Goal: Communication & Community: Ask a question

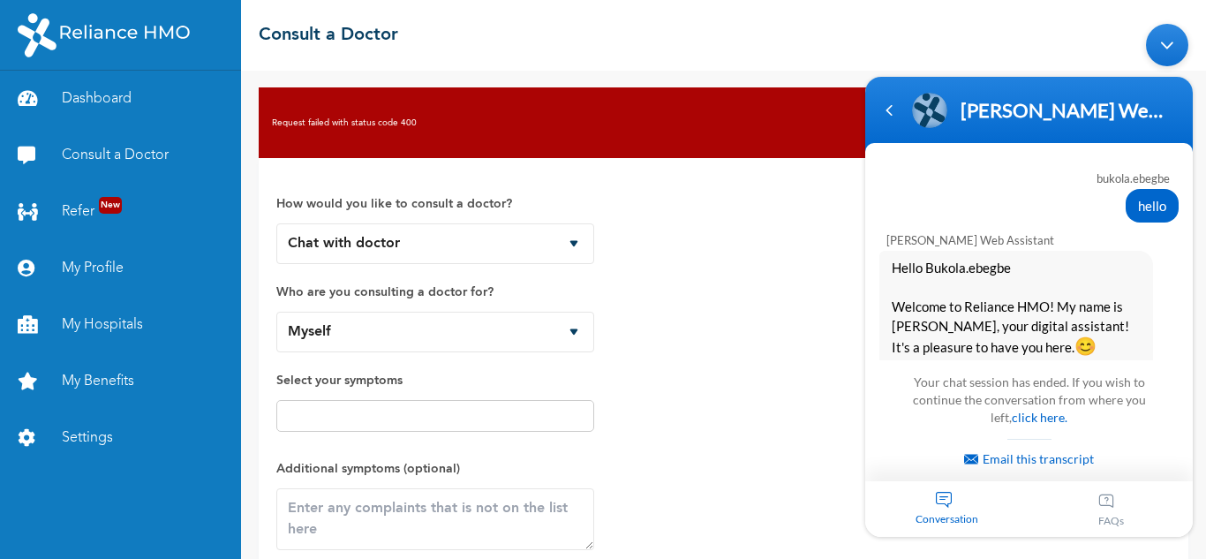
scroll to position [3528, 0]
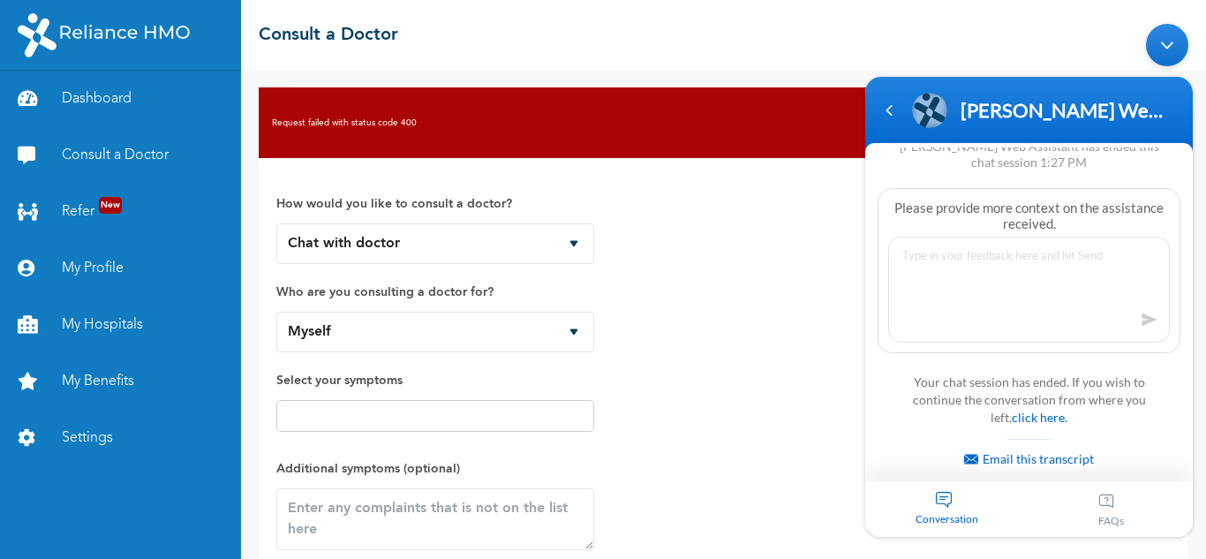
click at [655, 43] on div "☰ Consult a Doctor" at bounding box center [723, 35] width 965 height 71
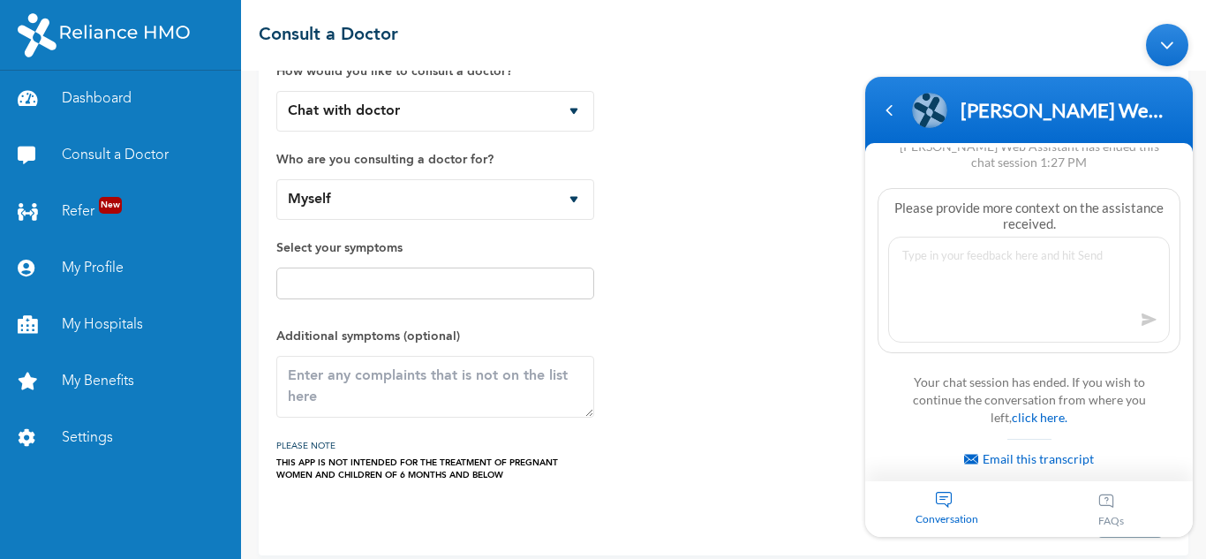
scroll to position [147, 0]
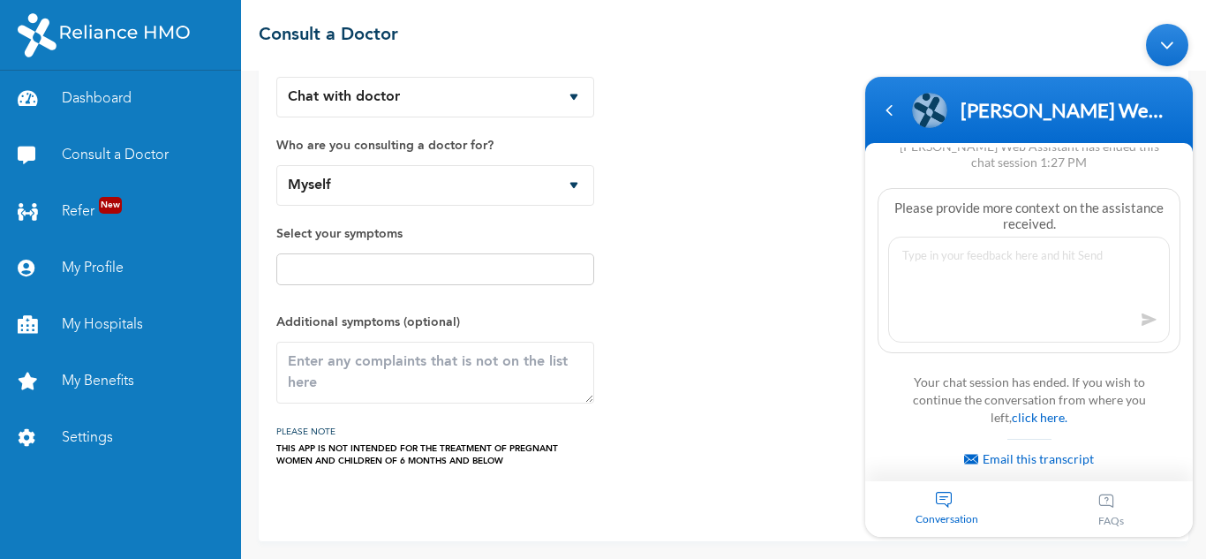
click at [1169, 41] on div "Minimize live chat window" at bounding box center [1167, 44] width 42 height 42
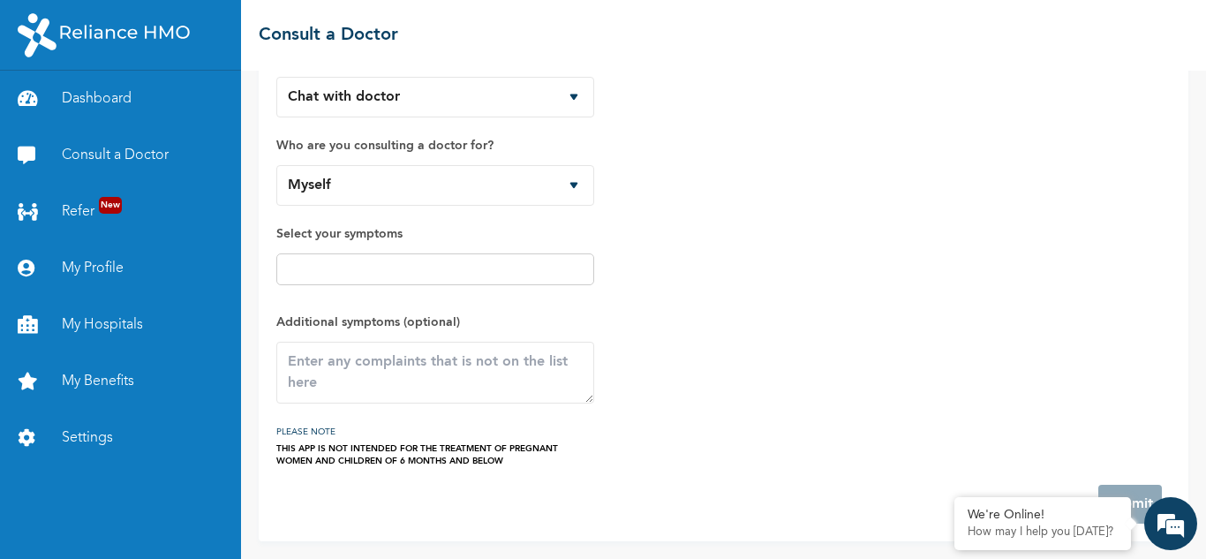
scroll to position [0, 0]
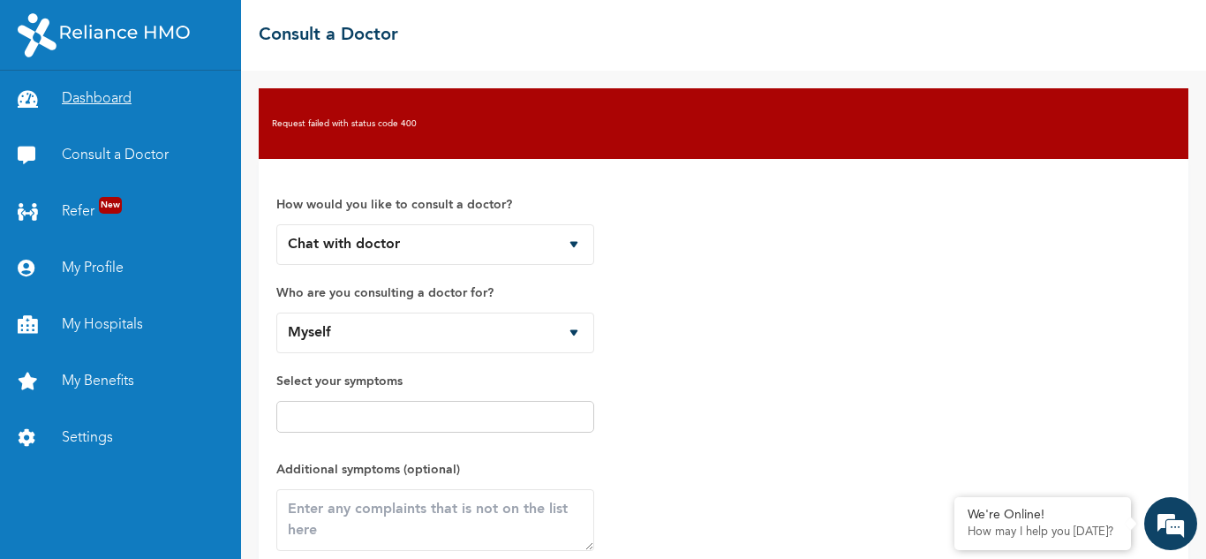
click at [96, 92] on link "Dashboard" at bounding box center [120, 99] width 241 height 57
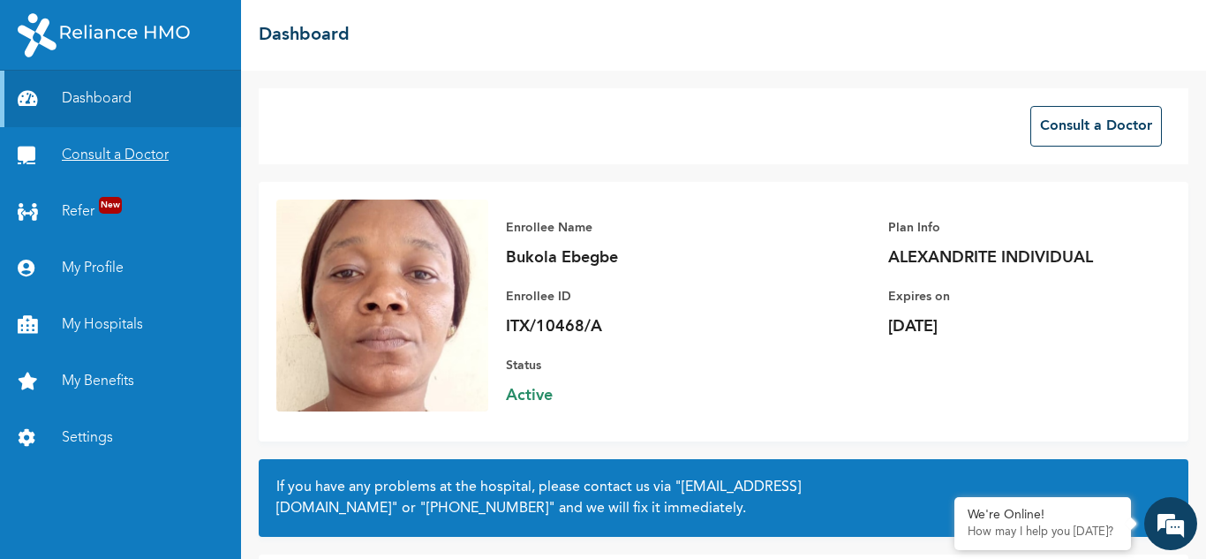
click at [131, 155] on link "Consult a Doctor" at bounding box center [120, 155] width 241 height 57
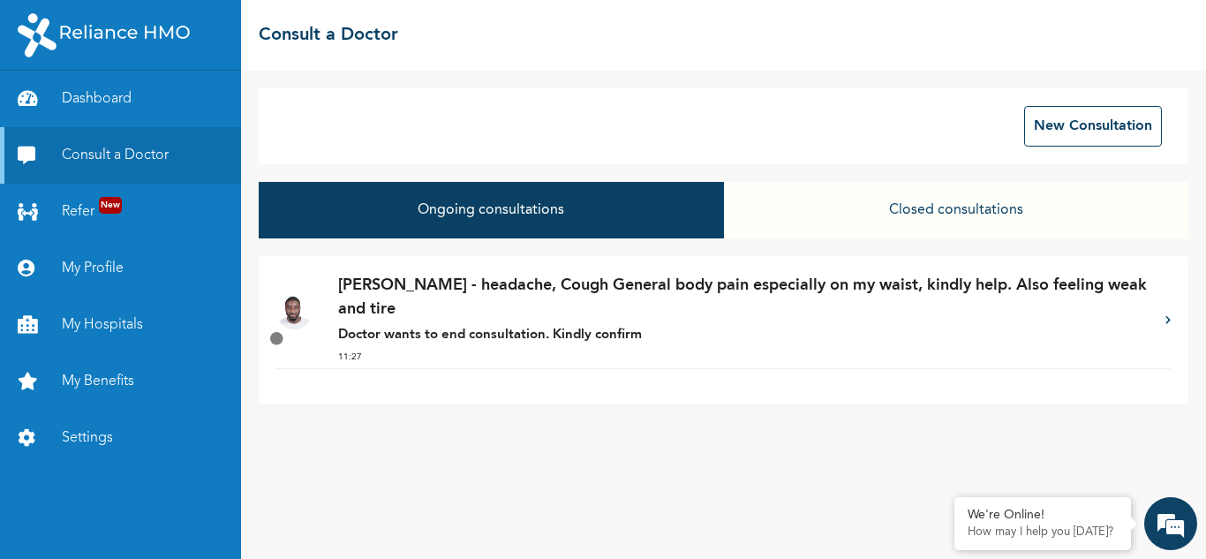
click at [516, 280] on p "[PERSON_NAME] - headache, Cough General body pain especially on my waist, kindl…" at bounding box center [743, 298] width 810 height 48
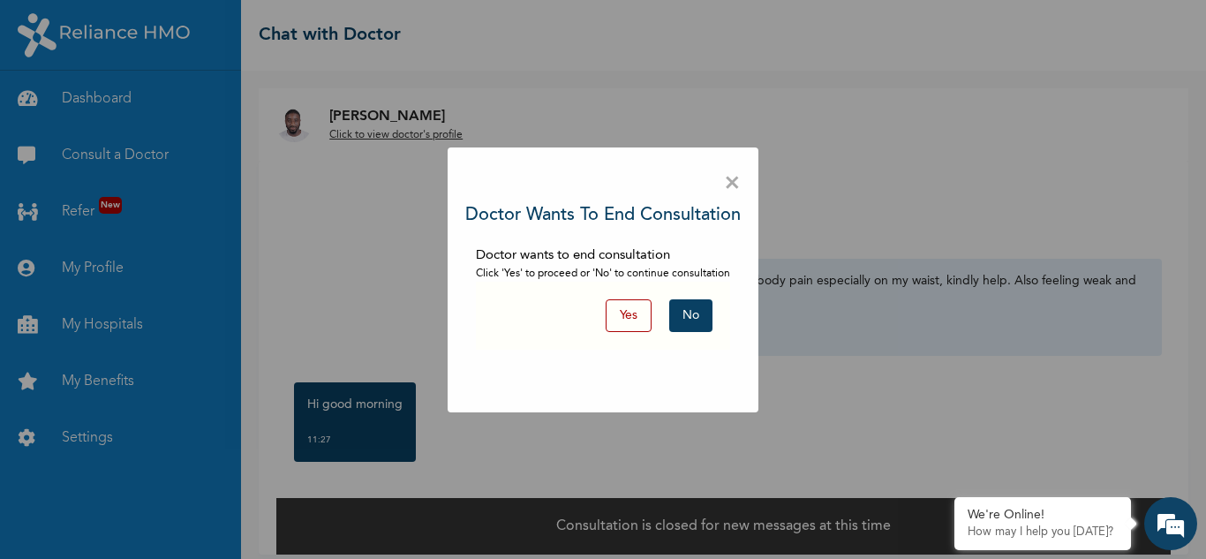
scroll to position [13, 0]
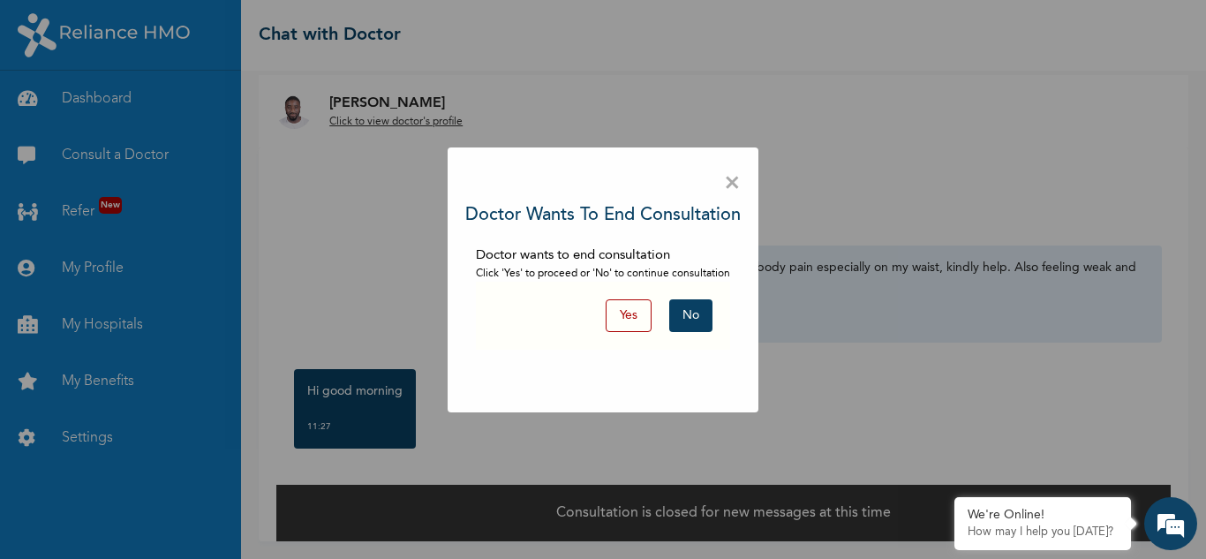
click at [695, 317] on button "No" at bounding box center [690, 315] width 43 height 33
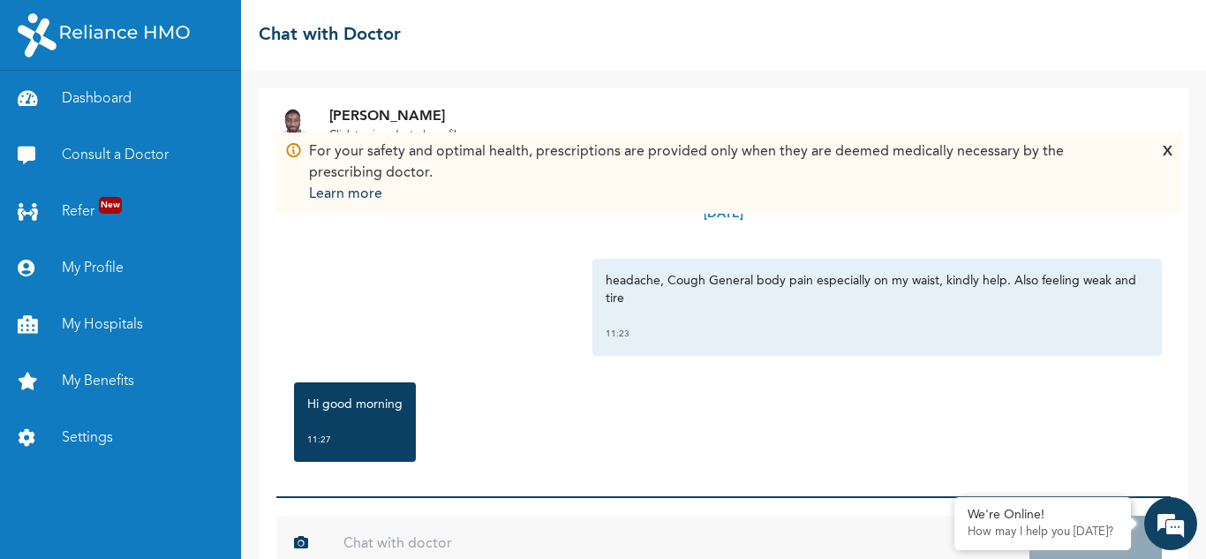
scroll to position [49, 0]
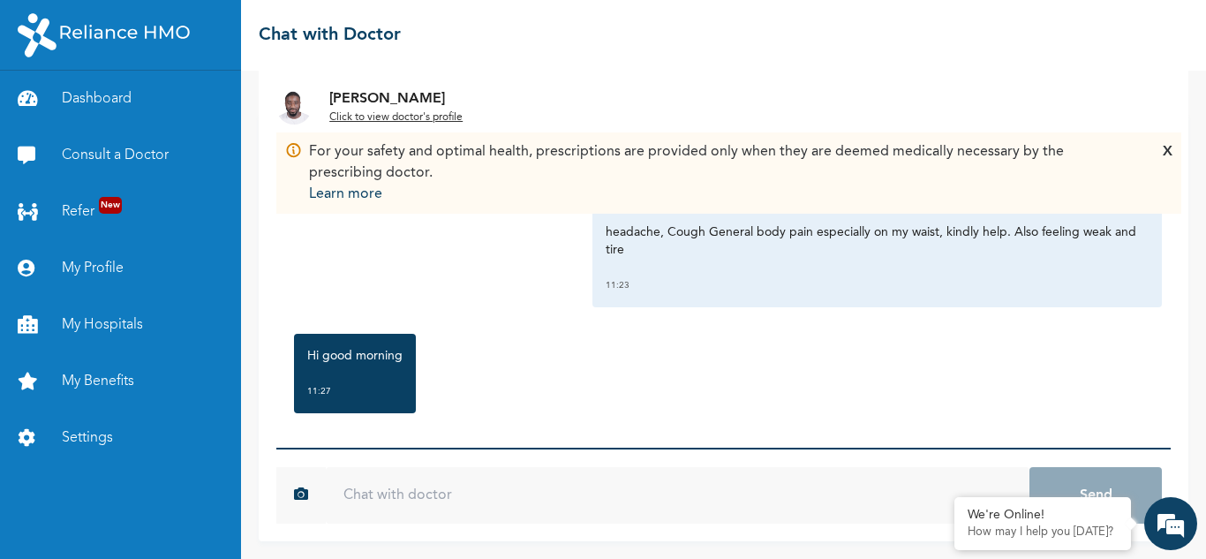
click at [449, 480] on input "text" at bounding box center [678, 495] width 704 height 57
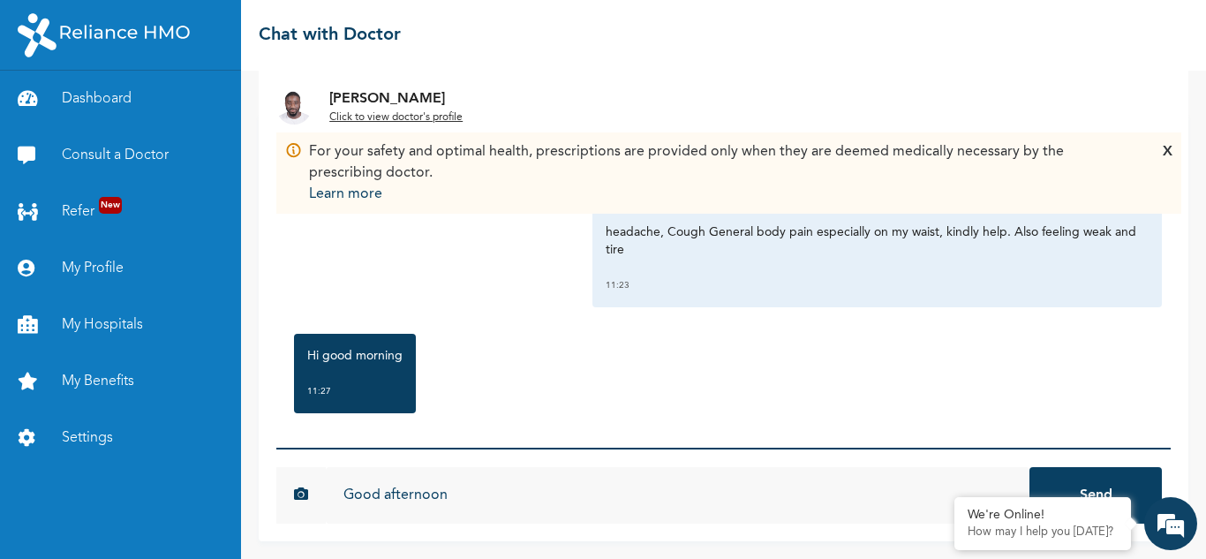
type input "Good afternoon"
click at [1030, 467] on button "Send" at bounding box center [1096, 495] width 132 height 57
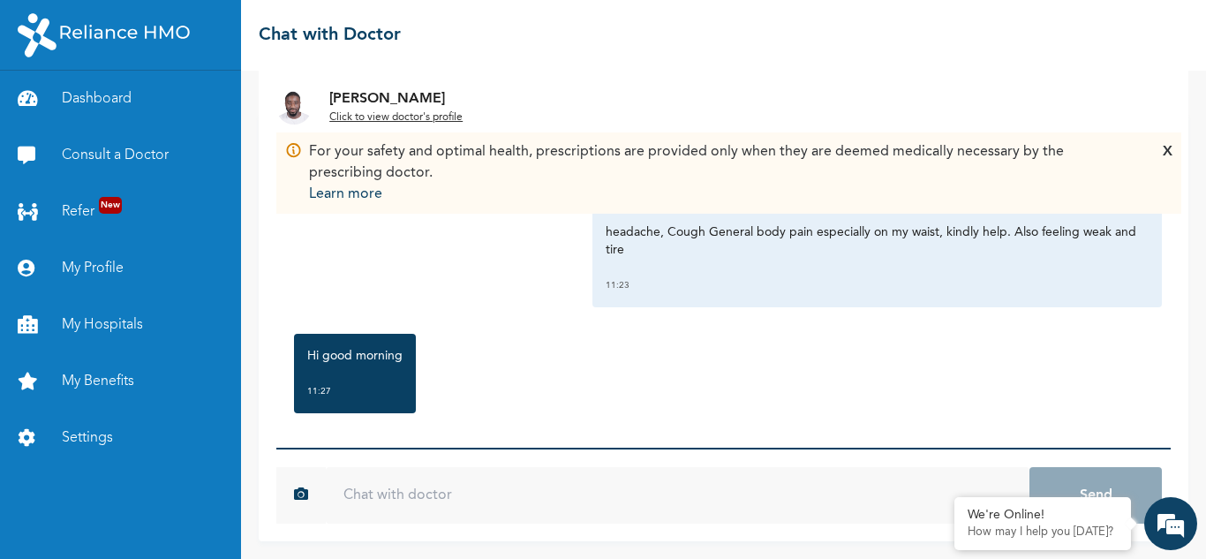
scroll to position [341, 0]
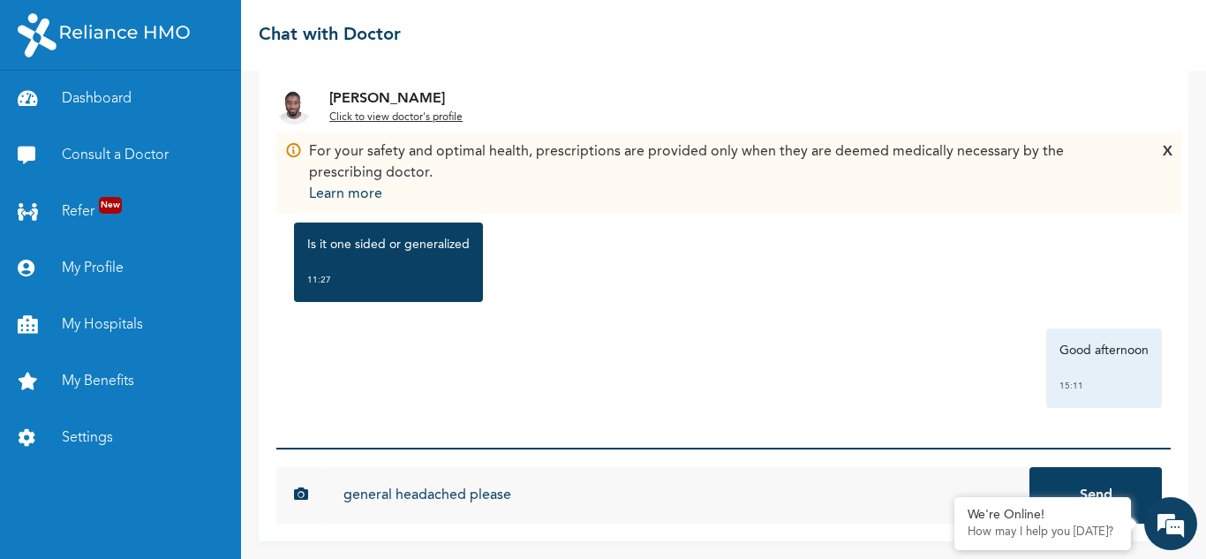
type input "general headached please"
click at [1030, 467] on button "Send" at bounding box center [1096, 495] width 132 height 57
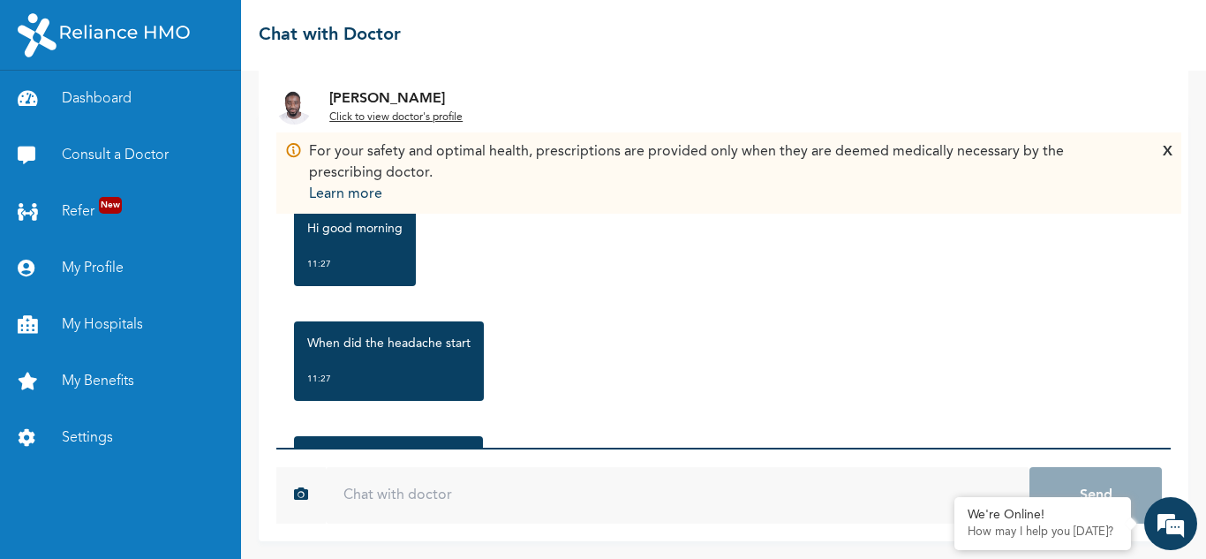
scroll to position [216, 0]
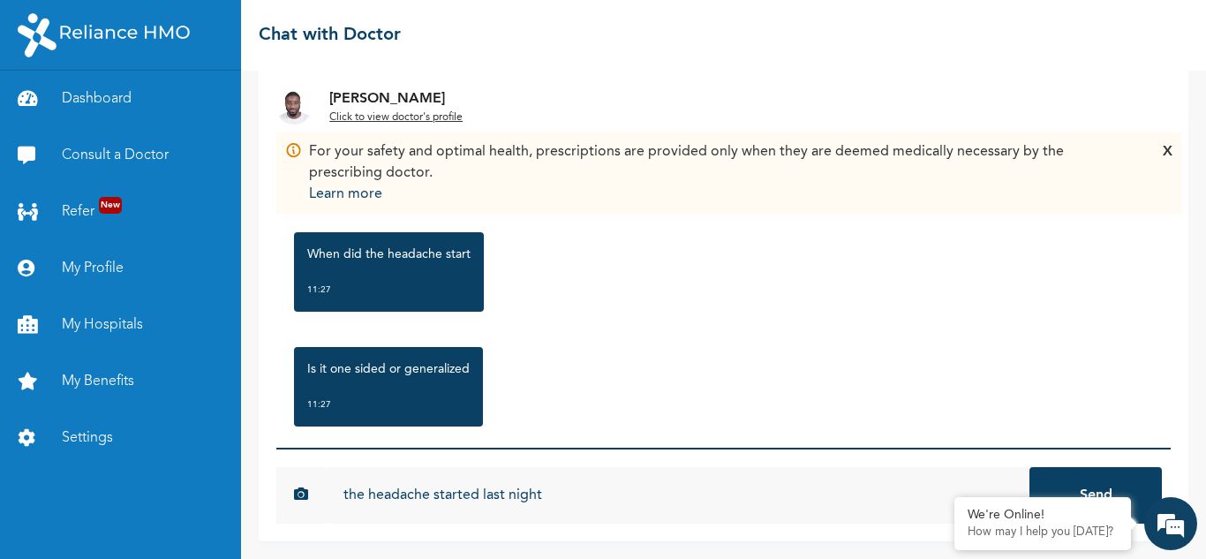
type input "the headache started last night"
click at [1030, 467] on button "Send" at bounding box center [1096, 495] width 132 height 57
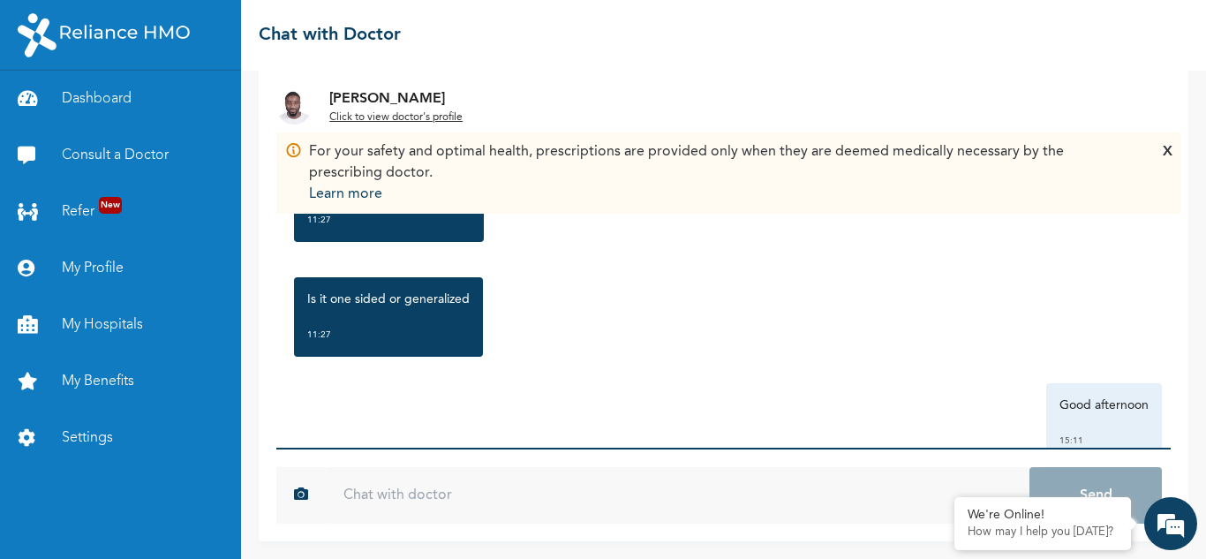
scroll to position [535, 0]
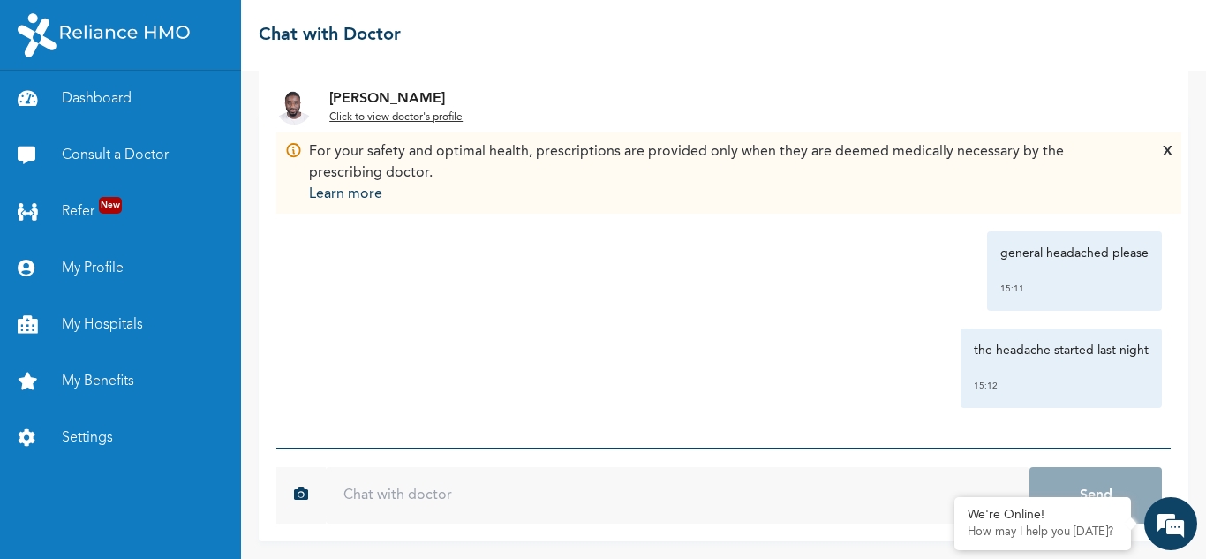
click at [510, 510] on input "text" at bounding box center [678, 495] width 704 height 57
type input "Hello"
click at [1030, 467] on button "Send" at bounding box center [1096, 495] width 132 height 57
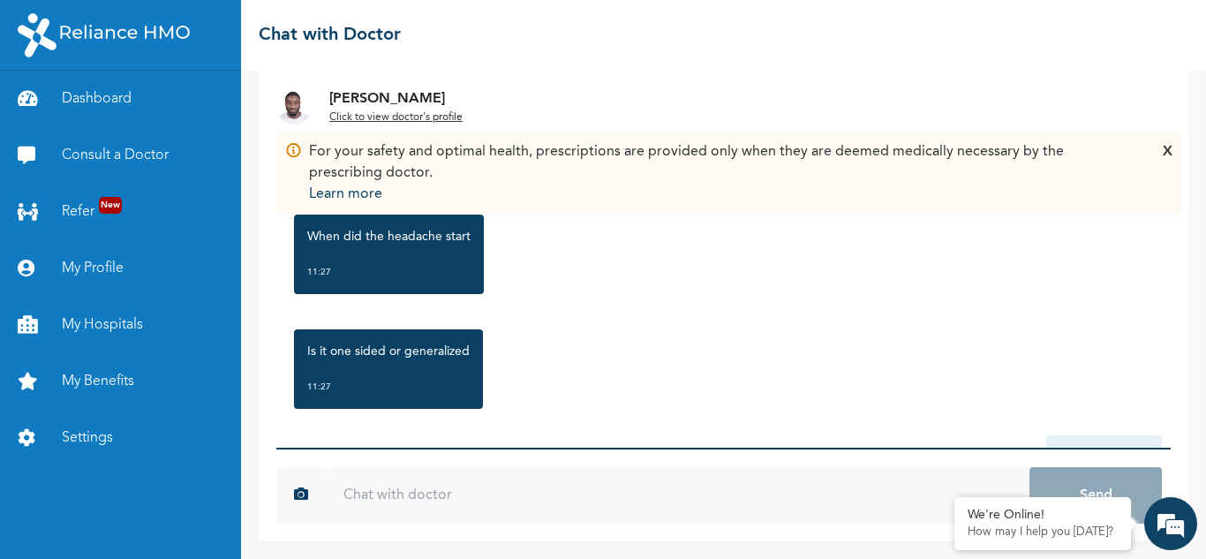
scroll to position [632, 0]
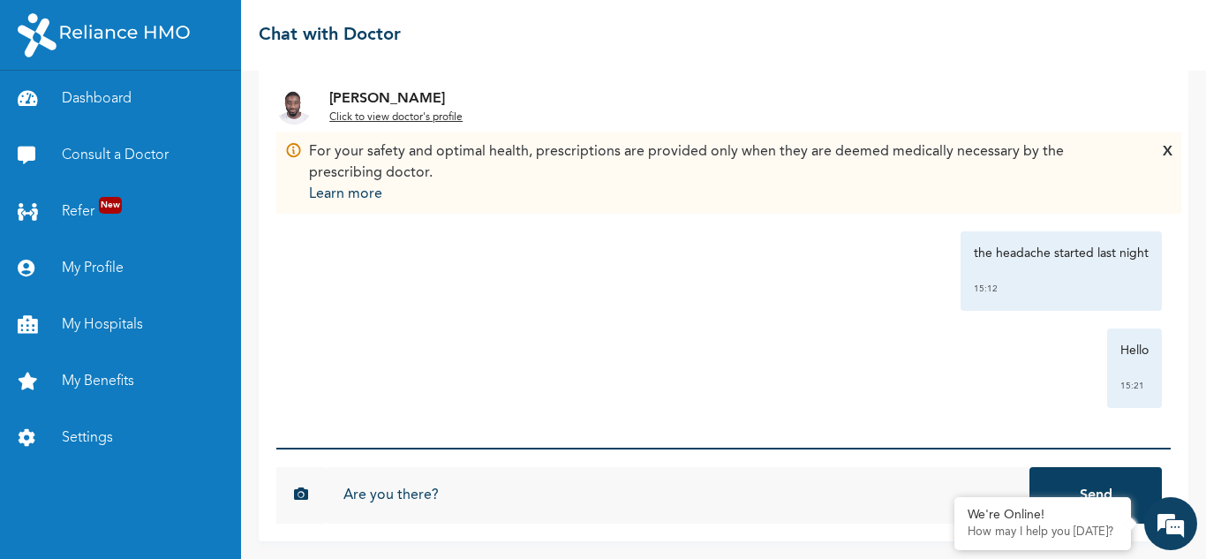
type input "Are you there?"
click at [1030, 467] on button "Send" at bounding box center [1096, 495] width 132 height 57
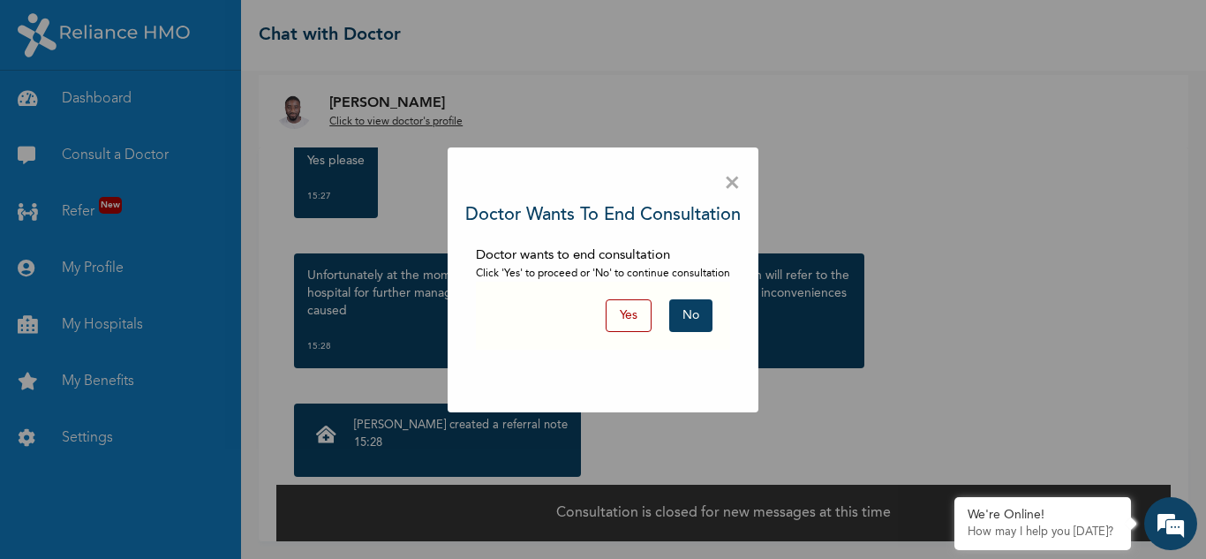
scroll to position [1062, 0]
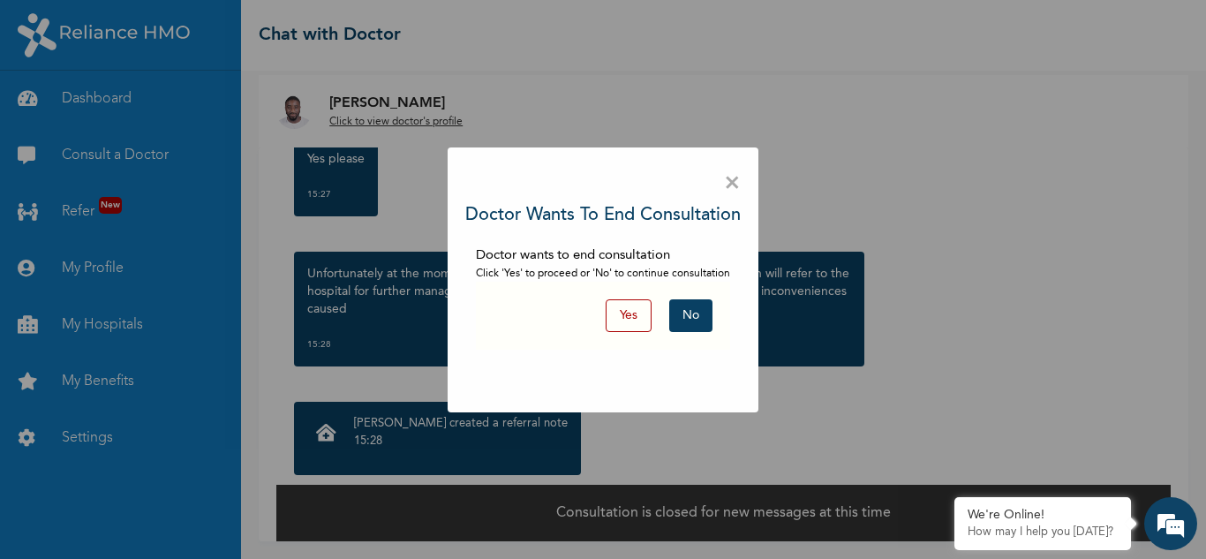
click at [683, 319] on button "No" at bounding box center [690, 315] width 43 height 33
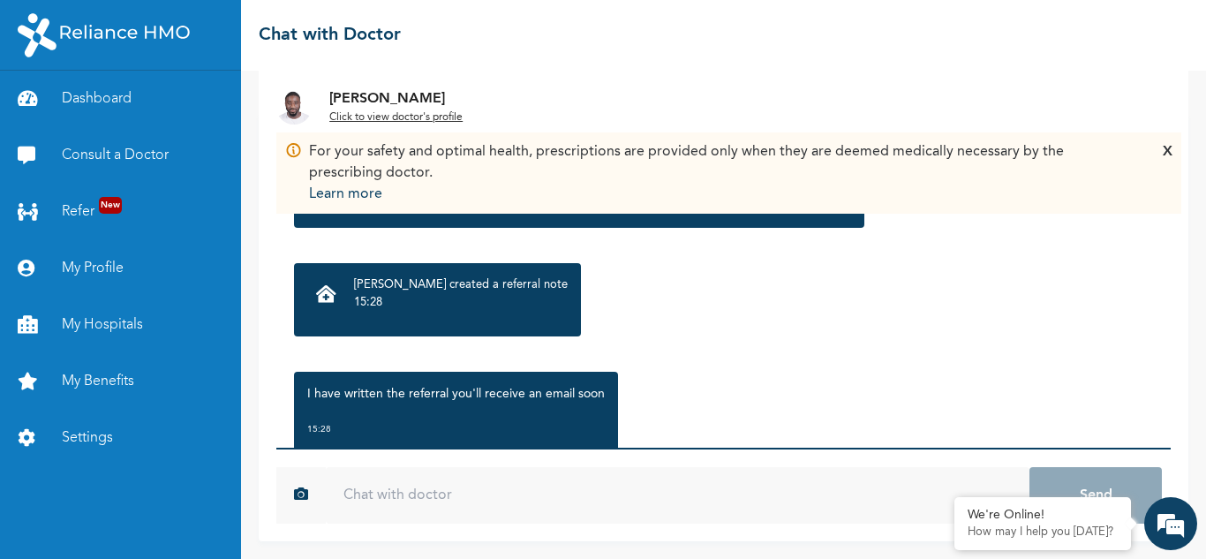
scroll to position [1165, 0]
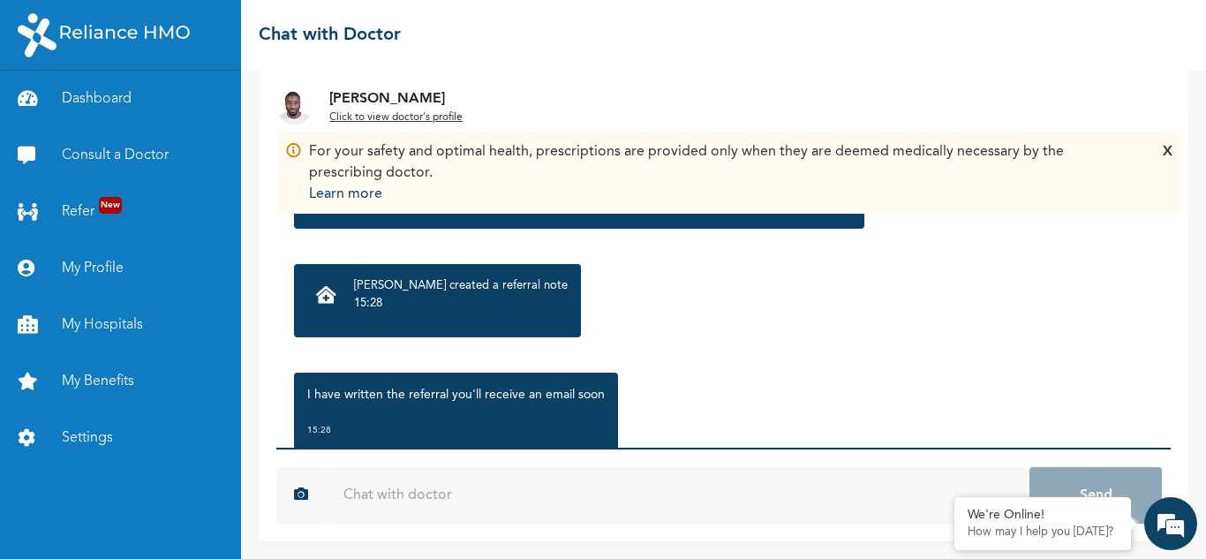
click at [359, 286] on p "[PERSON_NAME] created a referral note" at bounding box center [461, 286] width 214 height 18
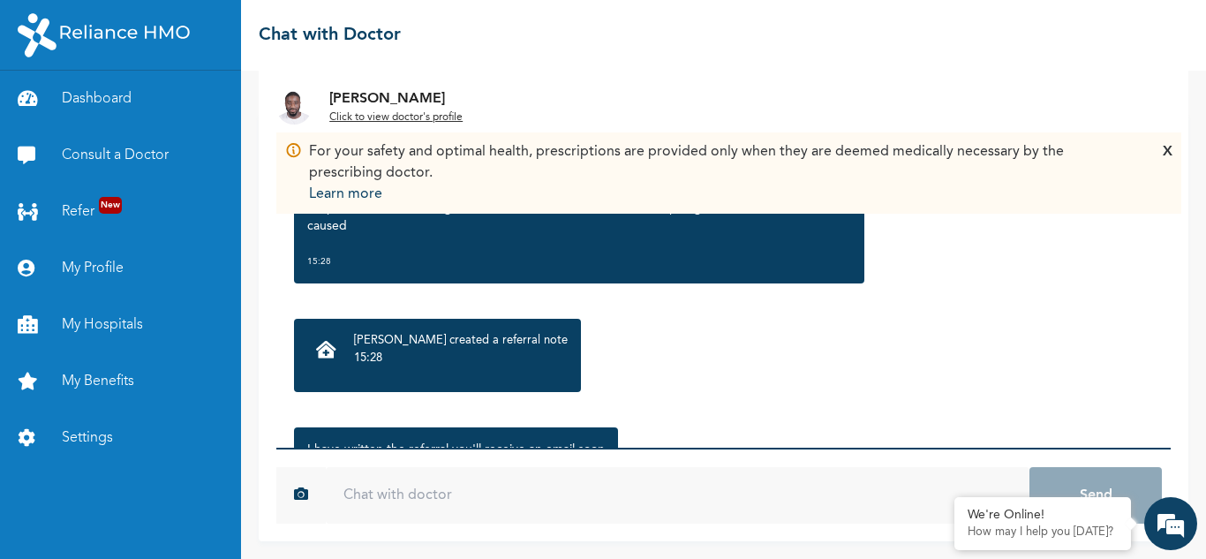
scroll to position [1108, 0]
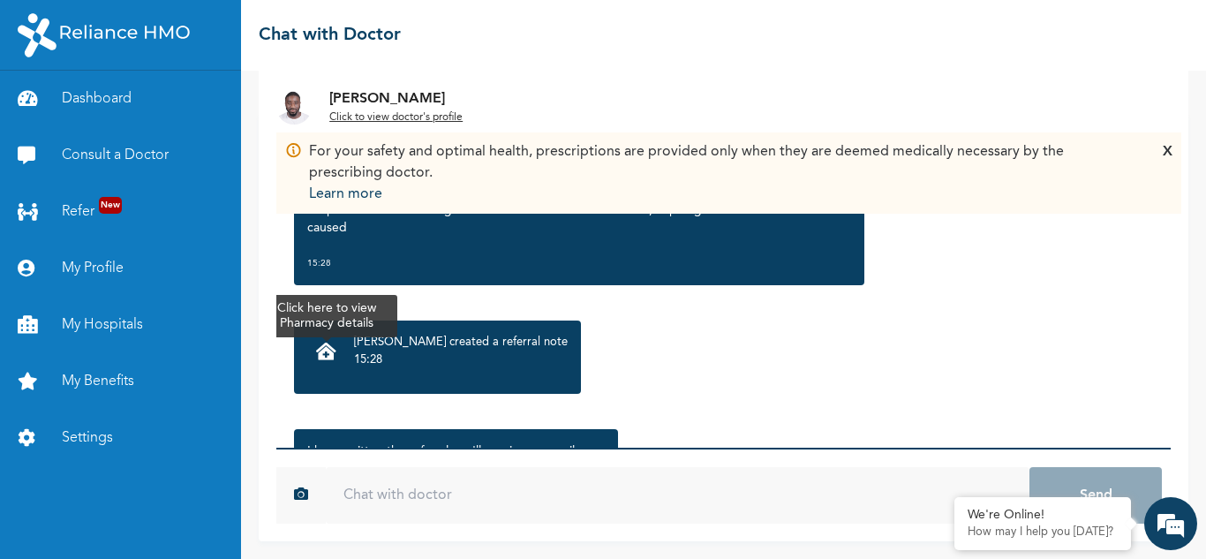
click at [319, 344] on icon at bounding box center [326, 352] width 20 height 18
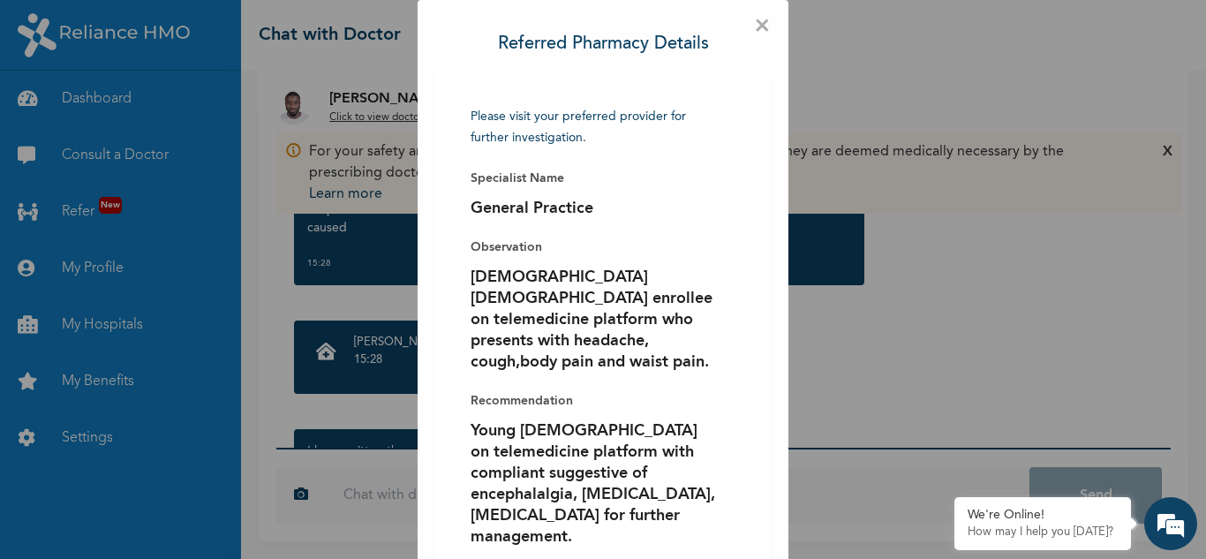
scroll to position [89, 0]
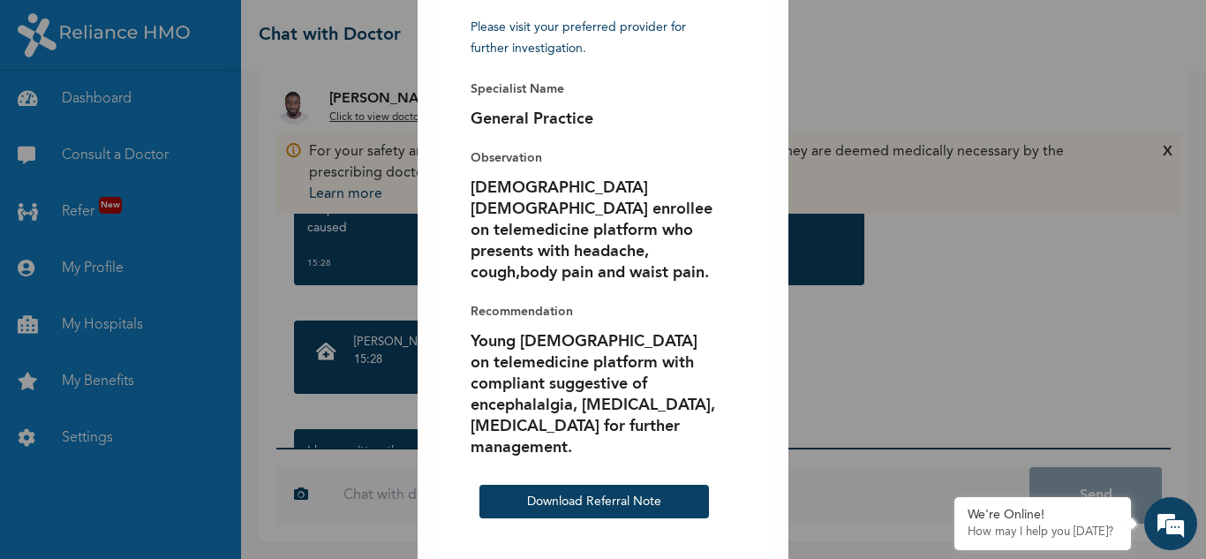
click at [876, 53] on div "× Referred Pharmacy Details Please visit your preferred provider for further in…" at bounding box center [603, 279] width 1206 height 559
